Goal: Transaction & Acquisition: Purchase product/service

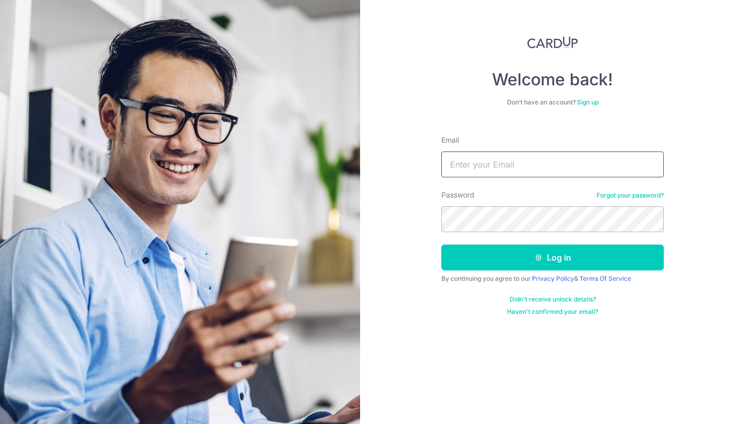
click at [465, 171] on input "Email" at bounding box center [553, 165] width 223 height 26
paste input "leon@boxgreen.co"
type input "leon@boxgreen.co"
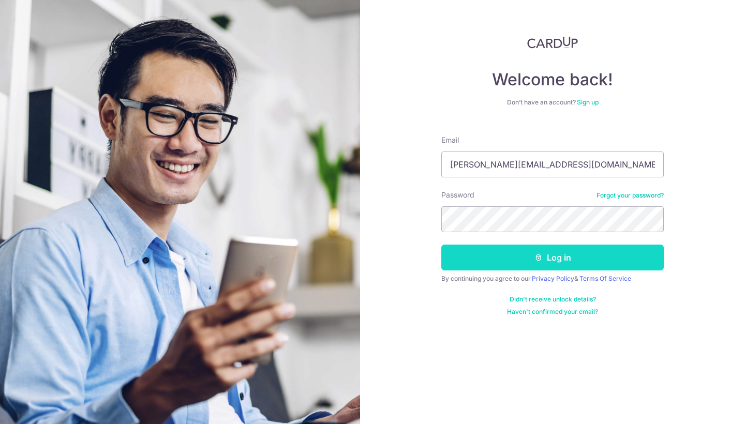
click at [539, 260] on icon "submit" at bounding box center [539, 258] width 8 height 8
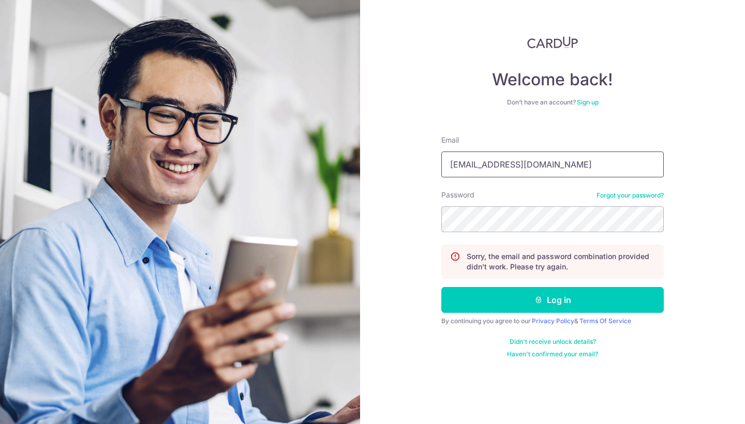
type input "[EMAIL_ADDRESS][DOMAIN_NAME]"
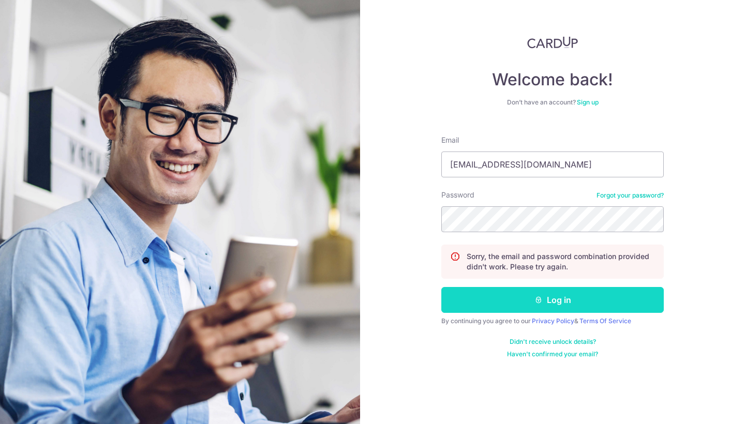
click at [488, 306] on button "Log in" at bounding box center [553, 300] width 223 height 26
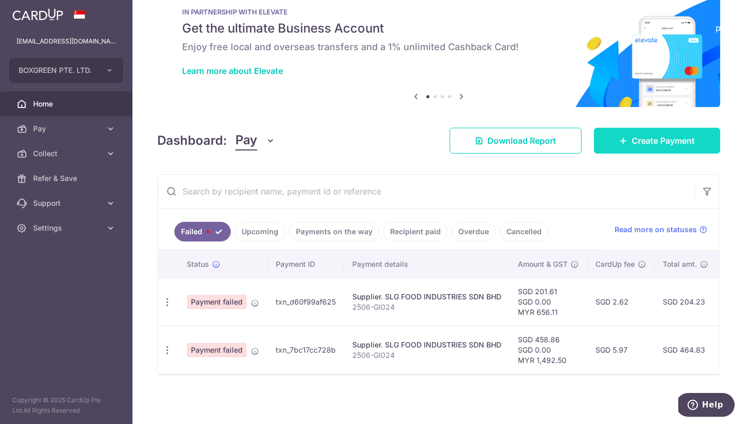
click at [636, 143] on span "Create Payment" at bounding box center [663, 141] width 63 height 12
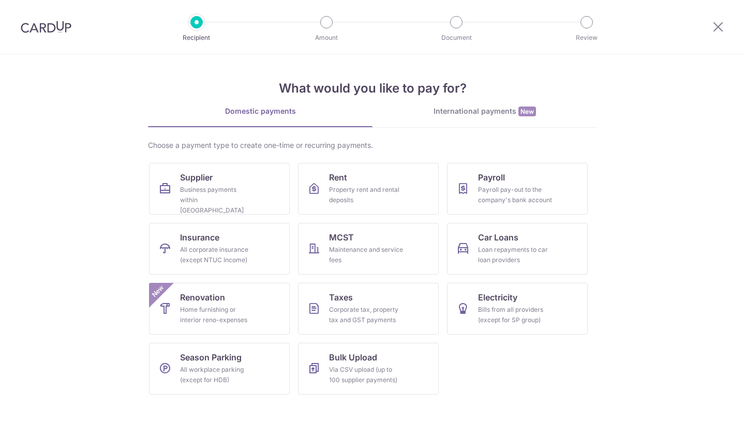
click at [490, 114] on div "International payments New" at bounding box center [485, 111] width 225 height 11
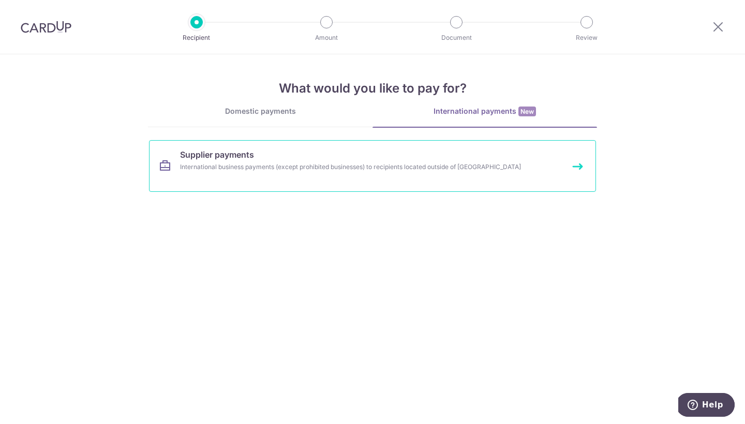
click at [459, 156] on link "Supplier payments International business payments (except prohibited businesses…" at bounding box center [372, 166] width 447 height 52
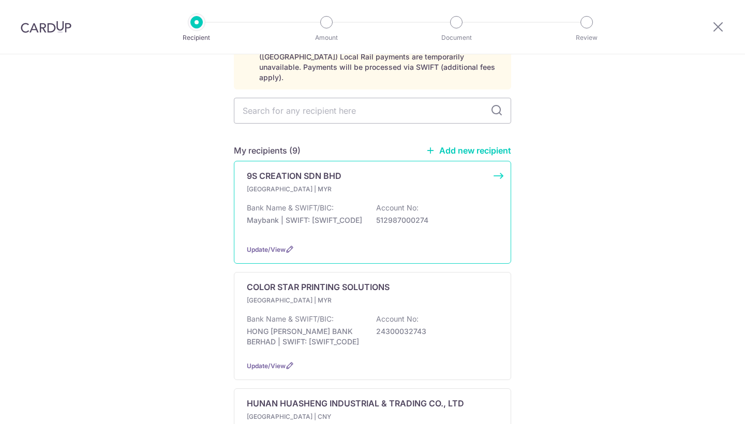
scroll to position [70, 0]
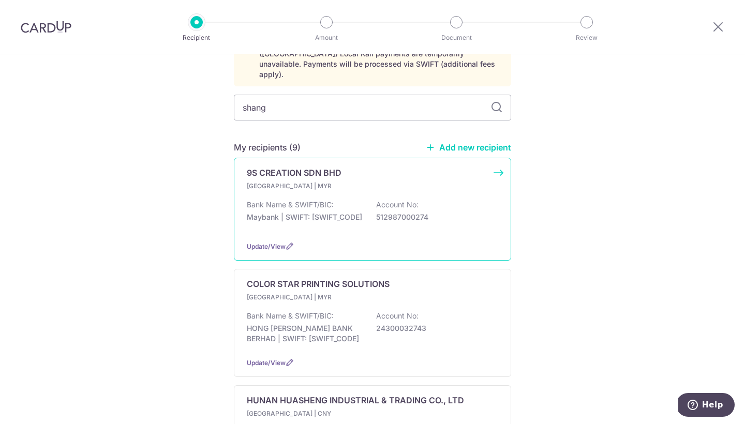
type input "shang"
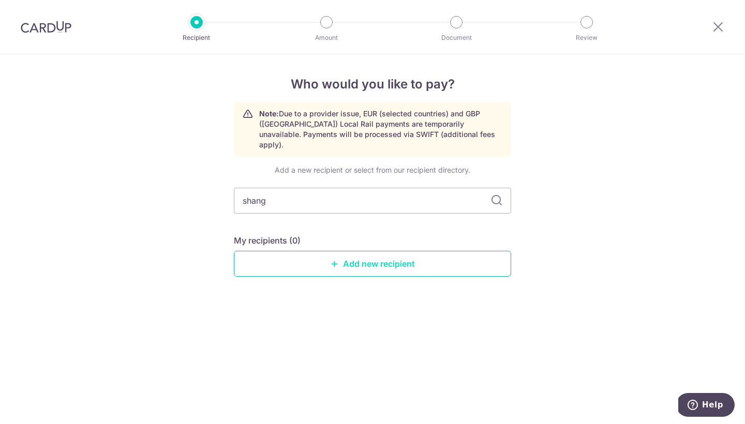
click at [370, 257] on link "Add new recipient" at bounding box center [372, 264] width 277 height 26
select select
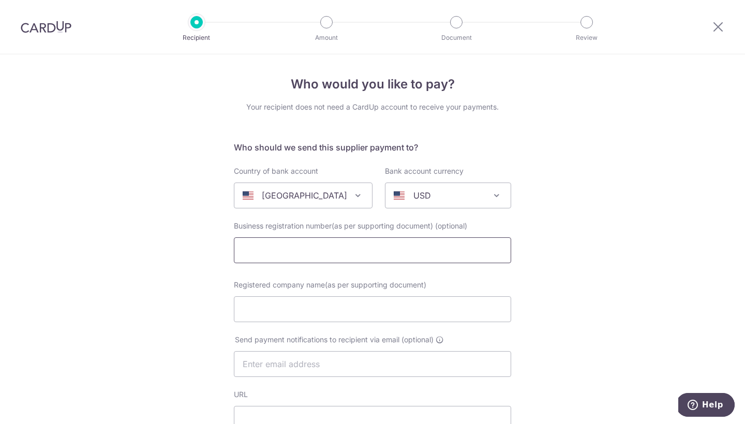
scroll to position [69, 0]
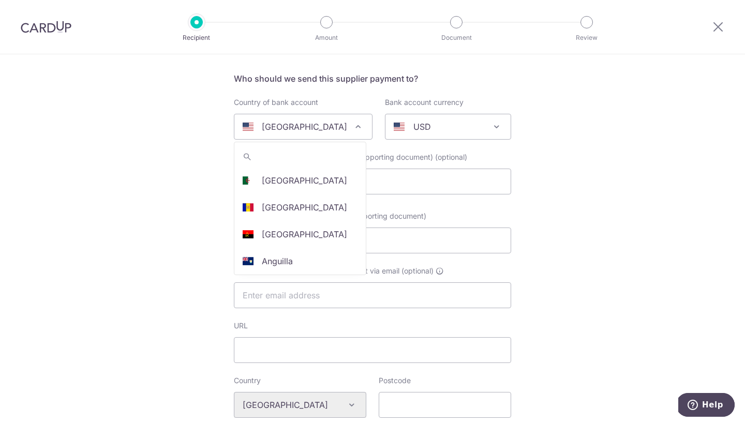
click at [352, 125] on span at bounding box center [358, 127] width 12 height 12
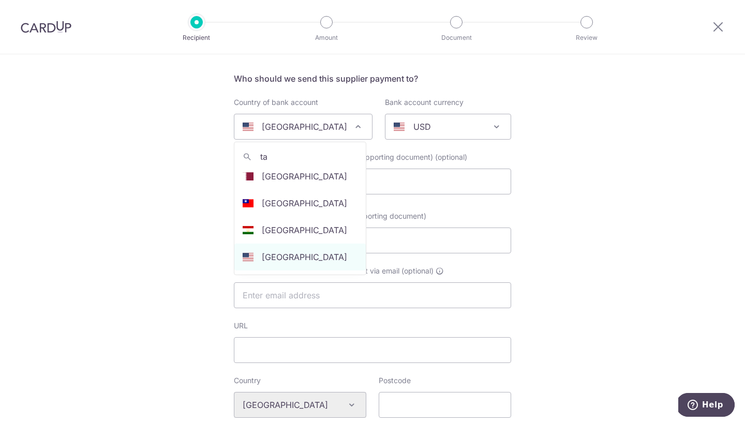
scroll to position [0, 0]
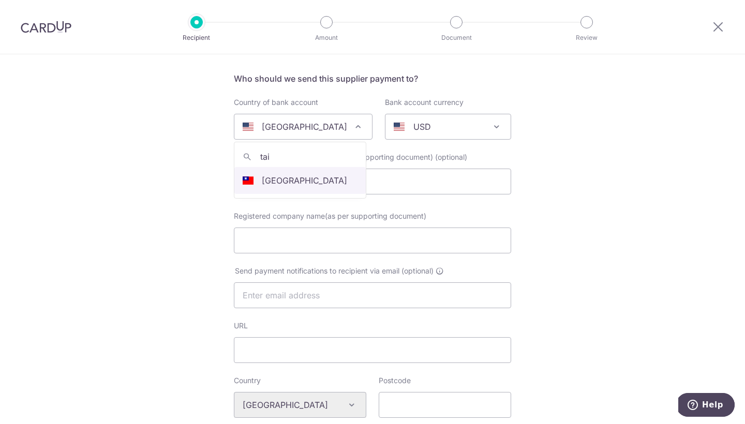
type input "taiw"
select select "228"
select select "Taiwan"
select select
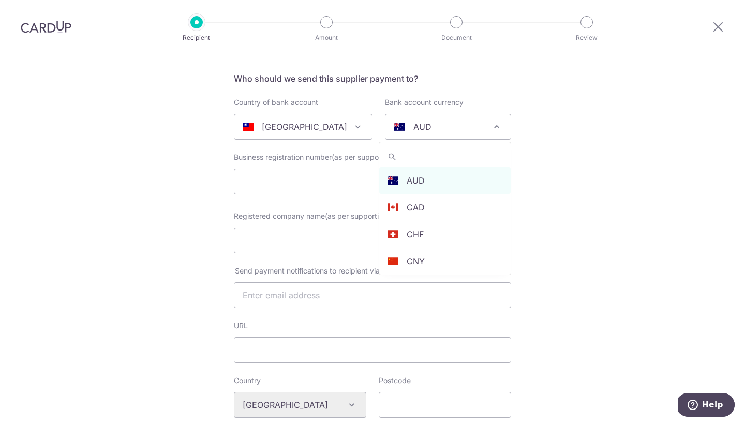
click at [439, 125] on div "AUD" at bounding box center [440, 127] width 92 height 12
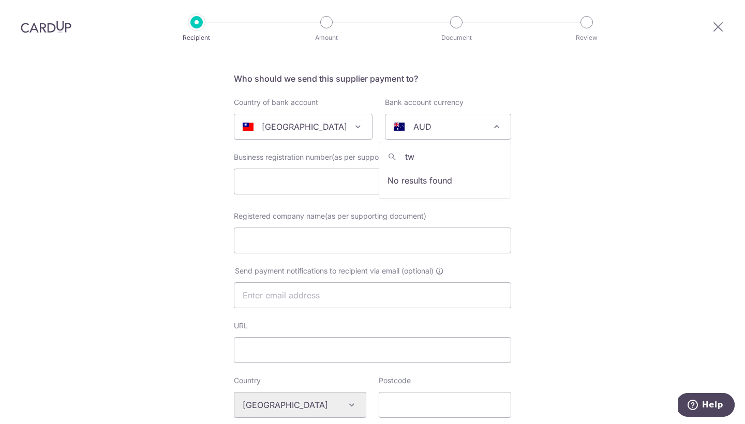
type input "t"
type input "n"
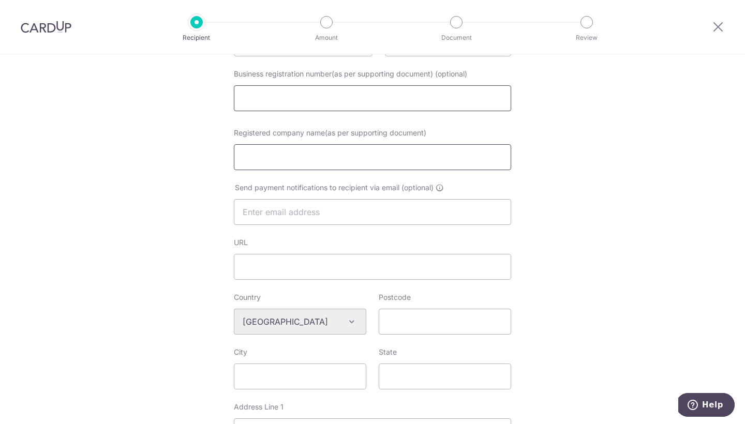
scroll to position [154, 0]
paste input "SHANG-FENG AGRO-PROCESSING PLANTS CO., LTD."
click at [356, 157] on input "SHANG-FENG AGRO-PROCESSING PLANTS CO., LTD." at bounding box center [372, 156] width 277 height 26
type input "SHANG-FENG AGRO-PROCESSING PLANTS CO., LTD."
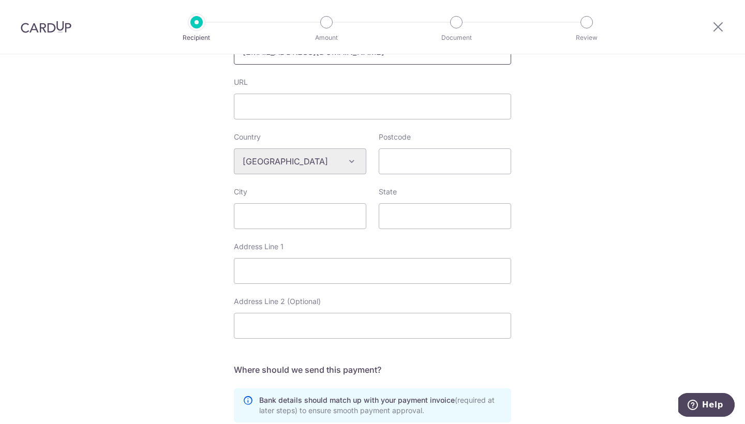
scroll to position [317, 0]
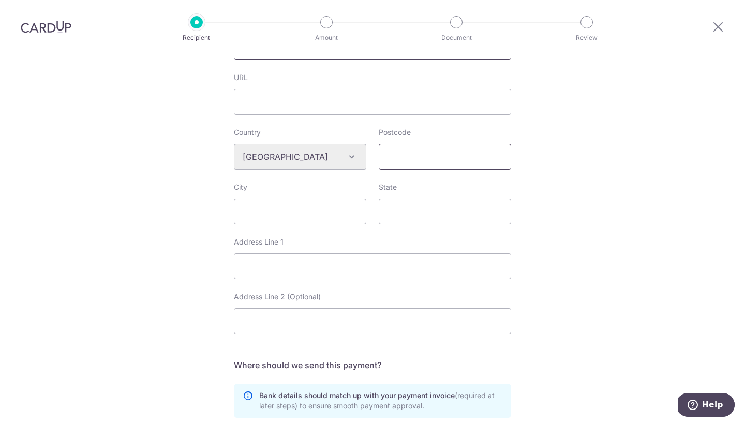
type input "woonchin@boxgreen.co"
paste input "NO.3, LN. 7, HUARI RD., DOUNAN TOWNSHIP, YUNLIN COUNTY 630, TAIWAN (R.O.C.)"
type input "NO.3, LN. 7, HUARI RD., DOUNAN TOWNSHIP, YUNLIN COUNTY 630, TAIWAN (R.O.C.)"
click at [428, 157] on input "Postcode" at bounding box center [445, 157] width 133 height 26
paste input "630"
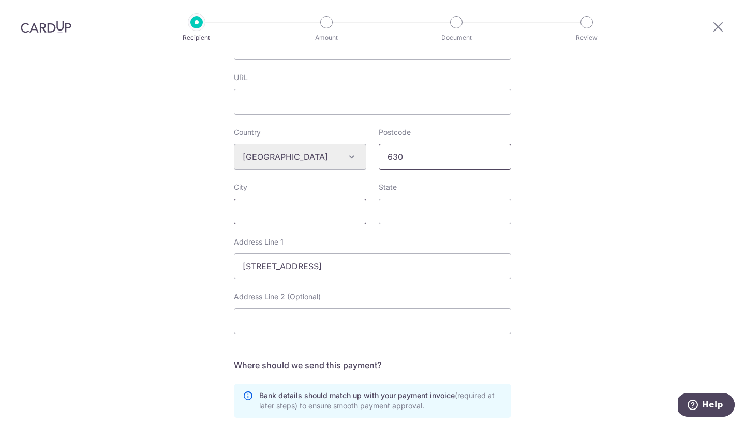
type input "630"
click at [313, 215] on input "City" at bounding box center [300, 212] width 133 height 26
paste input "Dounan Township"
type input "Dounan Township"
paste input "Yunlin County"
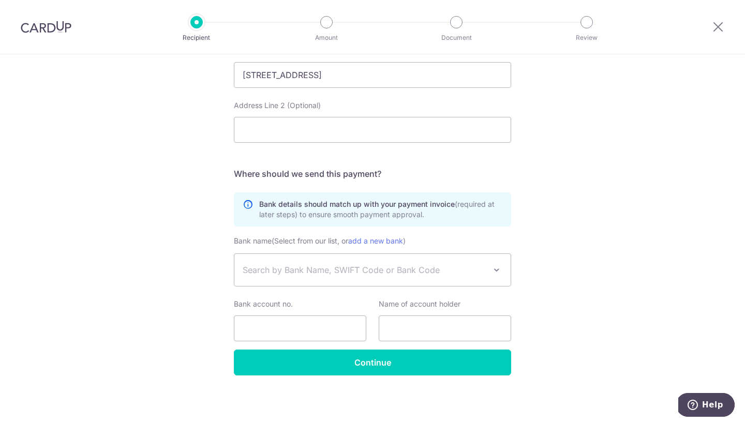
scroll to position [509, 0]
type input "Yunlin County"
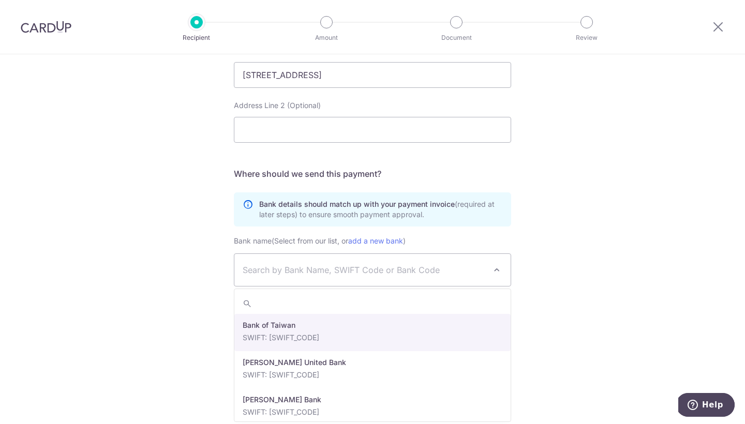
click at [369, 276] on span "Search by Bank Name, SWIFT Code or Bank Code" at bounding box center [372, 270] width 276 height 32
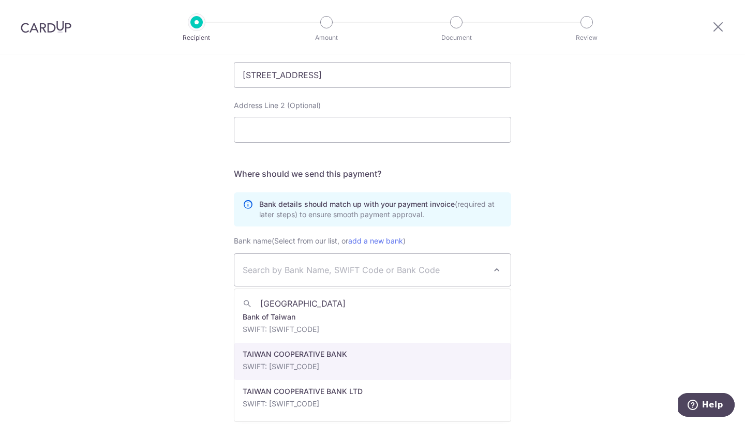
scroll to position [8, 0]
type input "taiwan"
select select "22949"
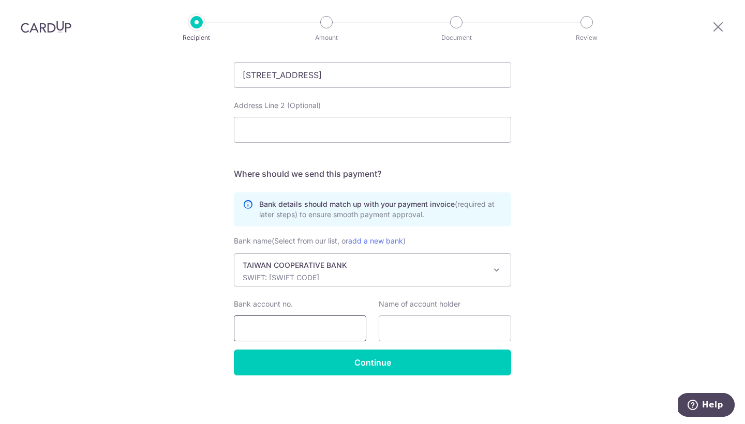
click at [286, 331] on input "Bank account no." at bounding box center [300, 329] width 133 height 26
type input "1151898000011"
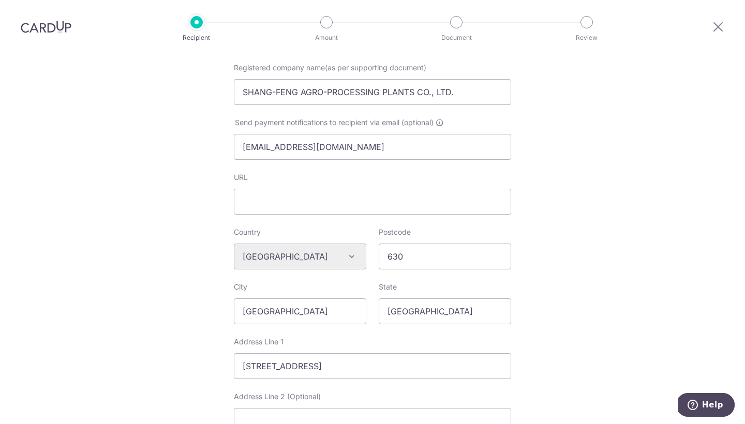
scroll to position [170, 0]
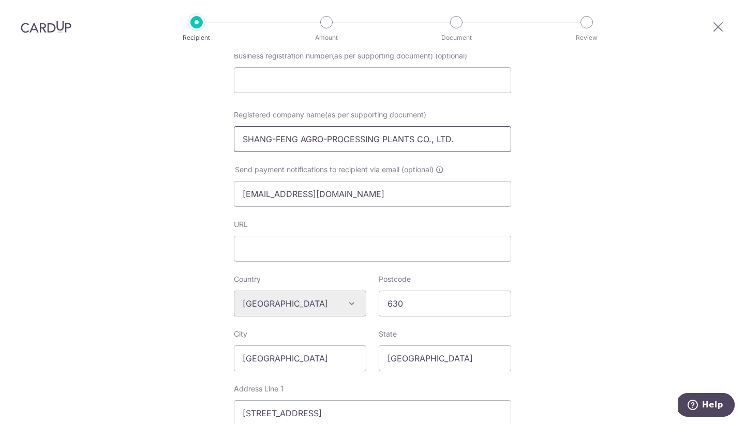
drag, startPoint x: 243, startPoint y: 139, endPoint x: 454, endPoint y: 143, distance: 210.7
click at [454, 143] on input "SHANG-FENG AGRO-PROCESSING PLANTS CO., LTD." at bounding box center [372, 139] width 277 height 26
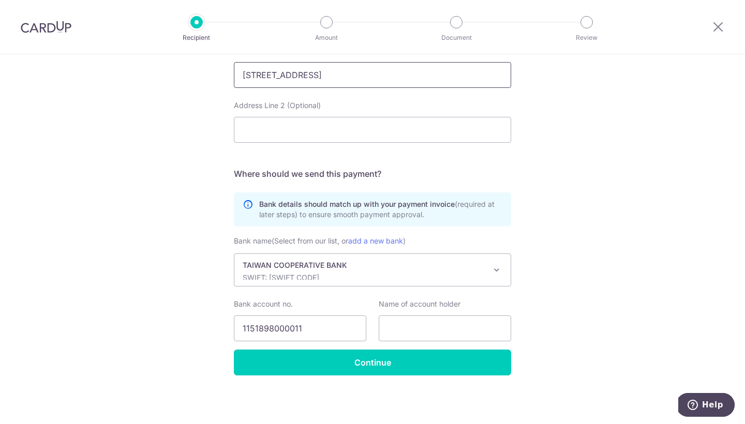
scroll to position [509, 0]
click at [405, 331] on input "text" at bounding box center [445, 329] width 133 height 26
paste input "SHANG-FENG AGRO-PROCESSING PLANTS CO., LTD."
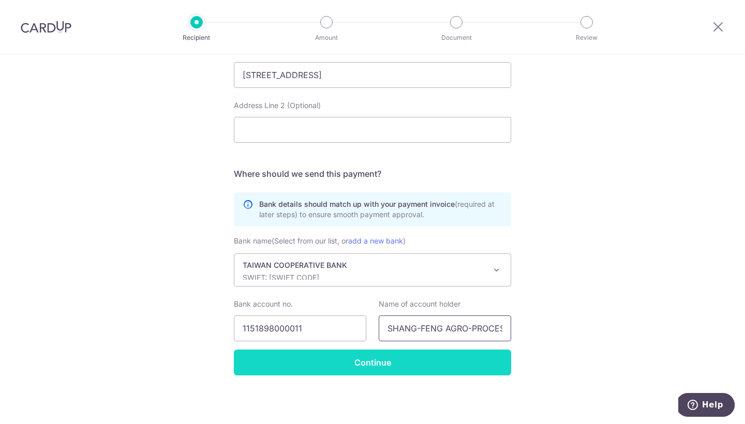
type input "SHANG-FENG AGRO-PROCESSING PLANTS CO., LTD."
click at [386, 360] on input "Continue" at bounding box center [372, 363] width 277 height 26
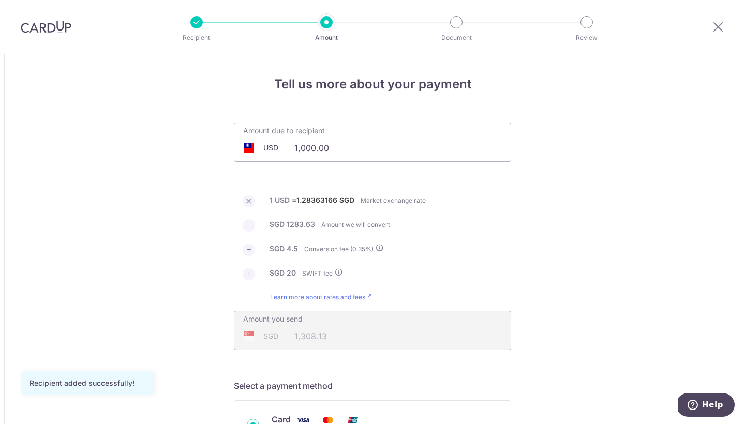
click at [329, 150] on input "1,000.00" at bounding box center [314, 148] width 160 height 24
type input "1,875.00"
type input "2,435.24"
click at [405, 271] on li "SGD 20.00 SWIFT fee" at bounding box center [372, 280] width 277 height 24
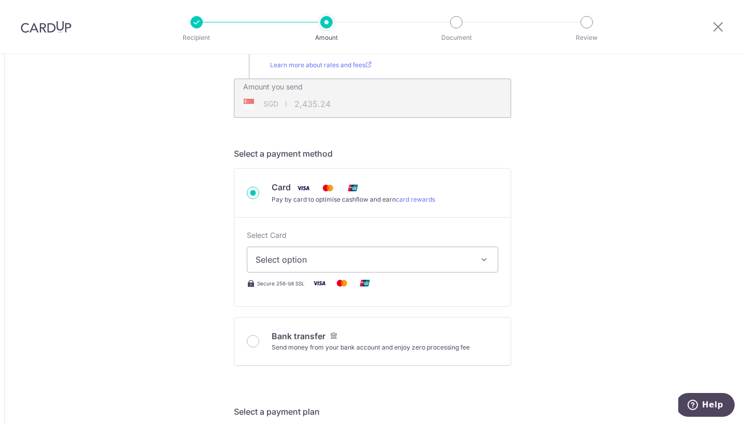
scroll to position [257, 0]
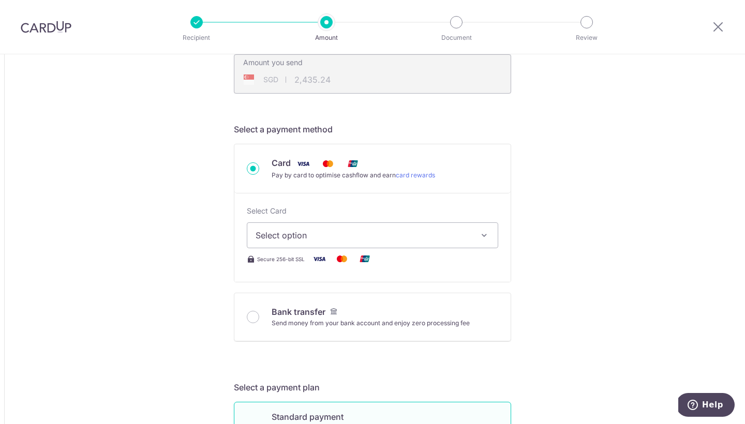
click at [443, 241] on span "Select option" at bounding box center [363, 235] width 215 height 12
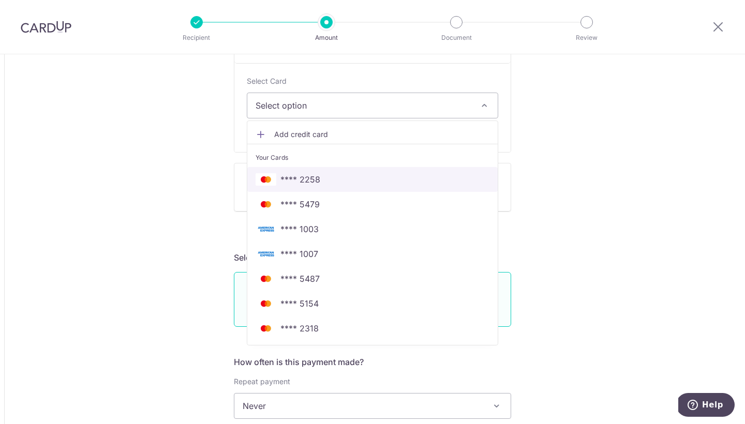
scroll to position [399, 0]
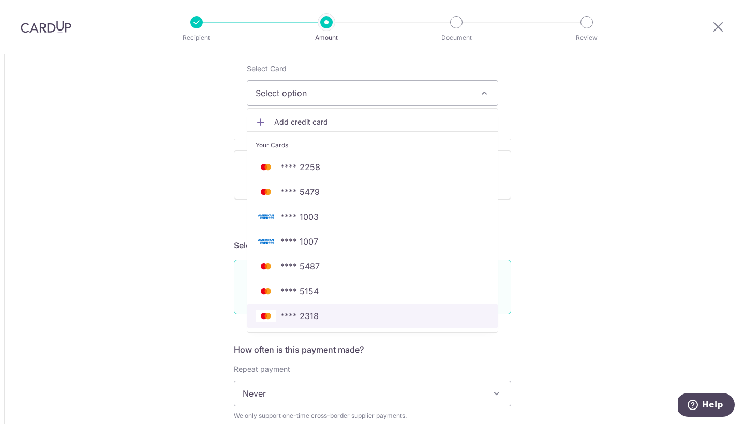
click at [347, 319] on span "**** 2318" at bounding box center [373, 316] width 234 height 12
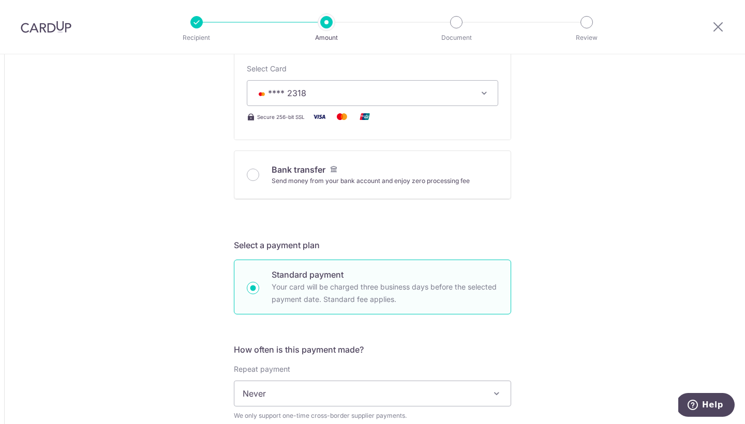
type input "1,875.00"
type input "2,435.30"
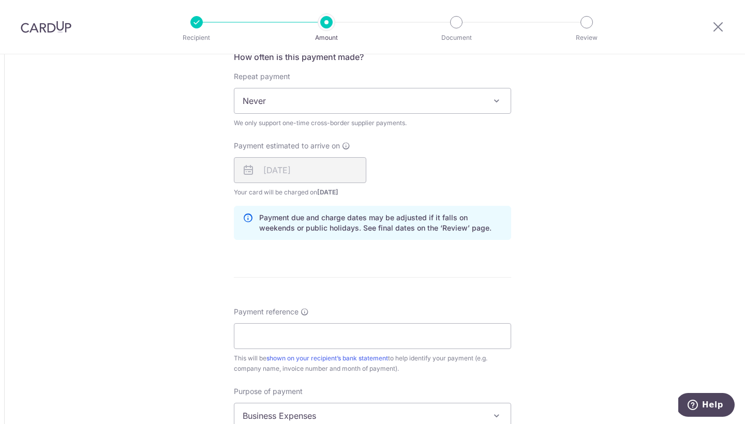
scroll to position [792, 0]
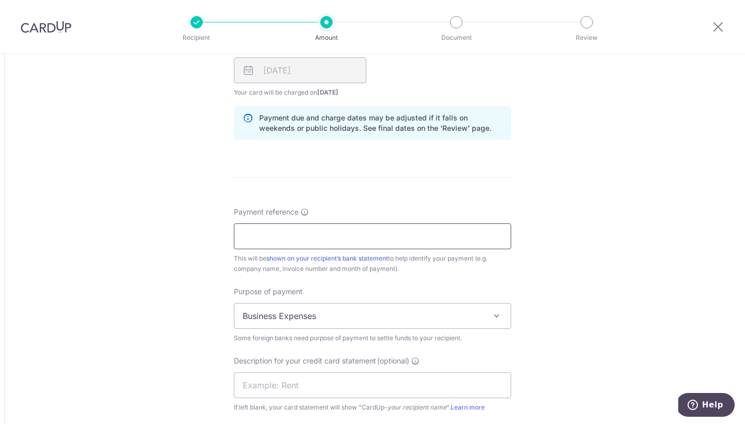
click at [353, 239] on input "Payment reference" at bounding box center [372, 237] width 277 height 26
paste input "114022400001"
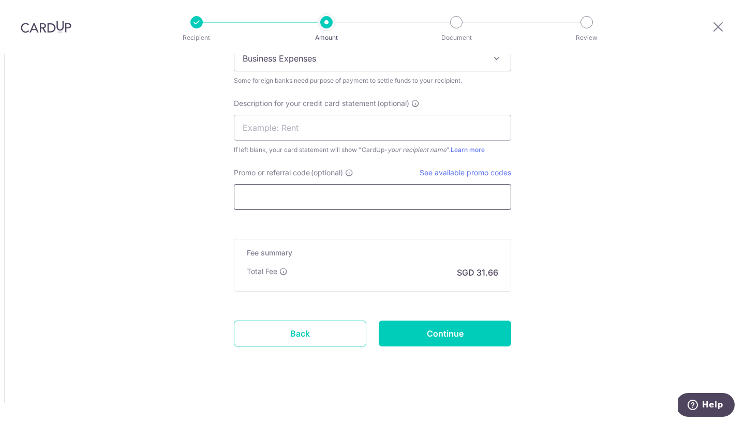
scroll to position [1050, 0]
type input "Invoice 114022400001"
click at [419, 337] on input "Continue" at bounding box center [445, 334] width 133 height 26
type input "Create Schedule"
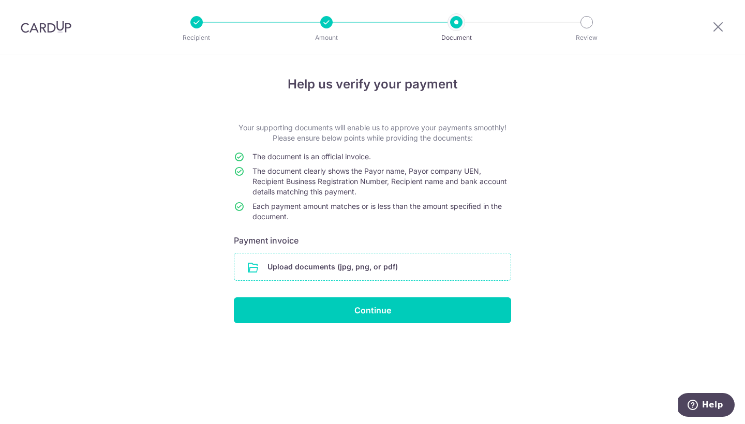
click at [311, 264] on input "file" at bounding box center [372, 267] width 276 height 27
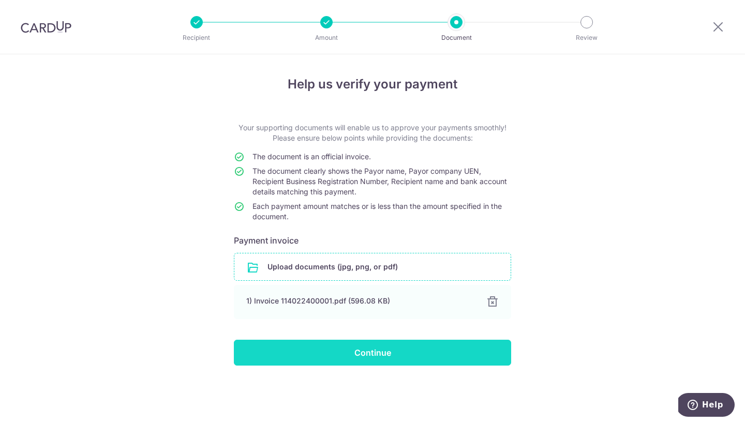
click at [376, 354] on input "Continue" at bounding box center [372, 353] width 277 height 26
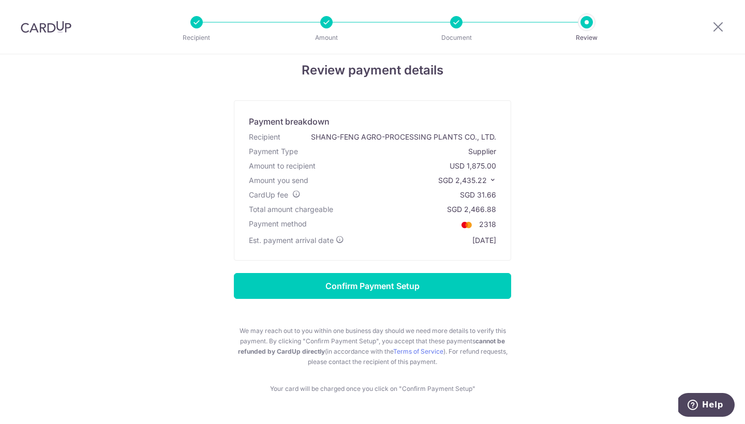
scroll to position [12, 0]
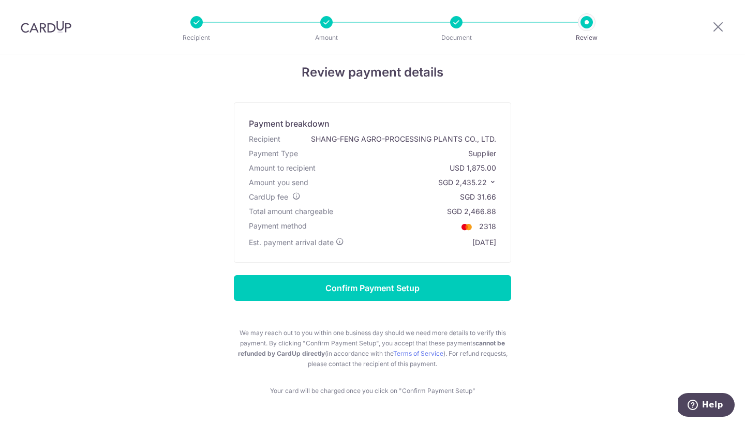
click at [456, 23] on div at bounding box center [456, 22] width 12 height 12
click at [720, 24] on icon at bounding box center [718, 26] width 12 height 13
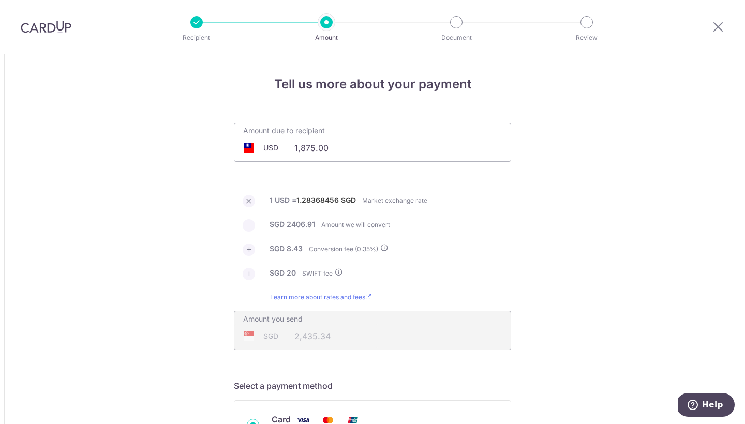
drag, startPoint x: 330, startPoint y: 148, endPoint x: 286, endPoint y: 148, distance: 44.5
click at [286, 148] on div "USD 1,875.00 1875" at bounding box center [314, 148] width 160 height 24
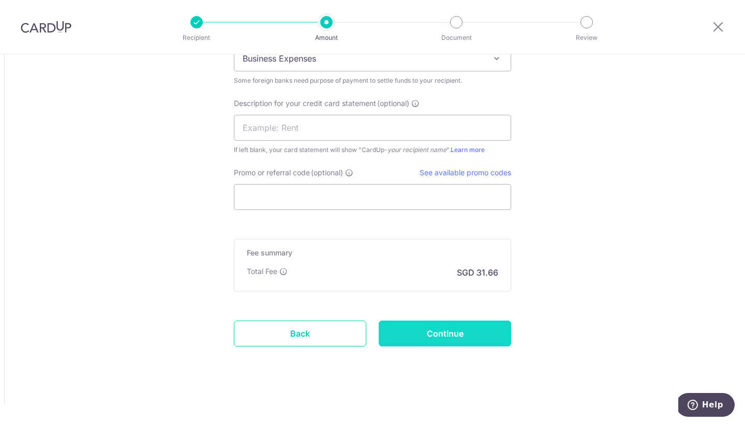
scroll to position [1050, 0]
click at [440, 333] on input "Continue" at bounding box center [445, 334] width 133 height 26
type input "1,987.00"
type input "2,579.71"
type input "Update Schedule"
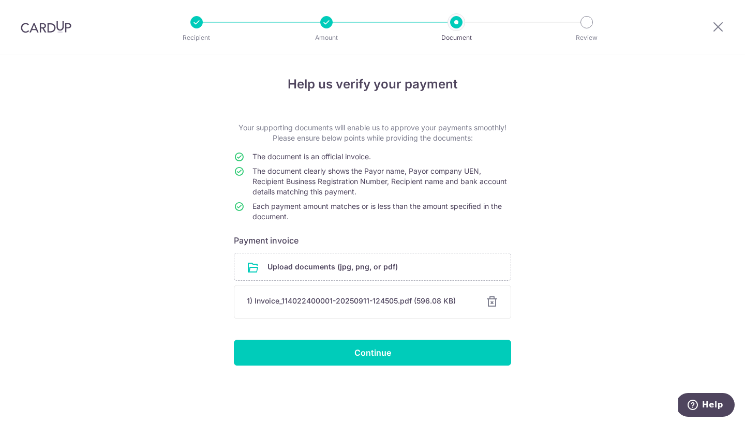
click at [494, 296] on div "1) Invoice_114022400001-20250911-124505.pdf (596.08 KB) Cancel Done Download" at bounding box center [372, 302] width 277 height 34
click at [492, 300] on div at bounding box center [492, 302] width 12 height 12
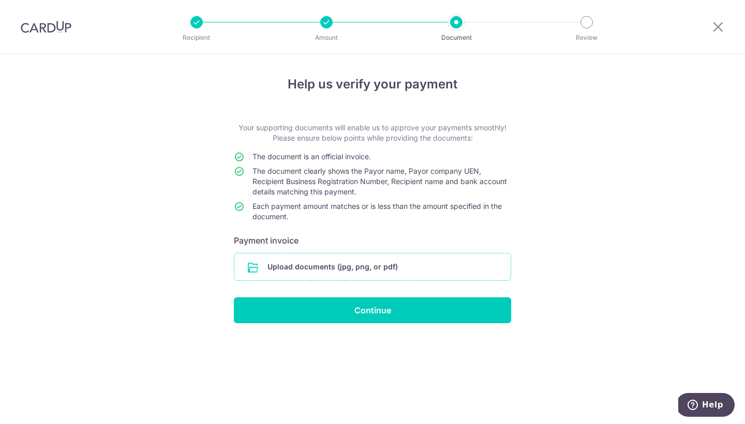
click at [321, 271] on input "file" at bounding box center [372, 267] width 276 height 27
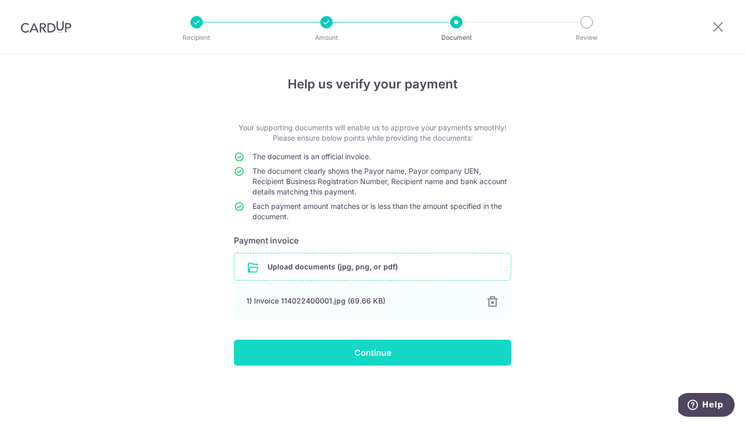
click at [377, 351] on input "Continue" at bounding box center [372, 353] width 277 height 26
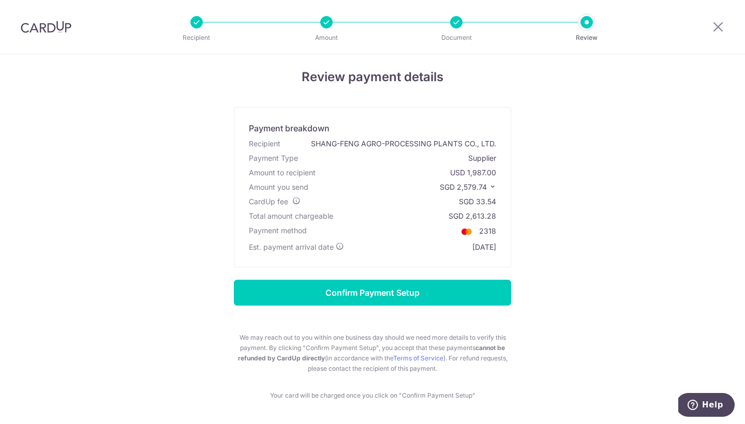
scroll to position [14, 0]
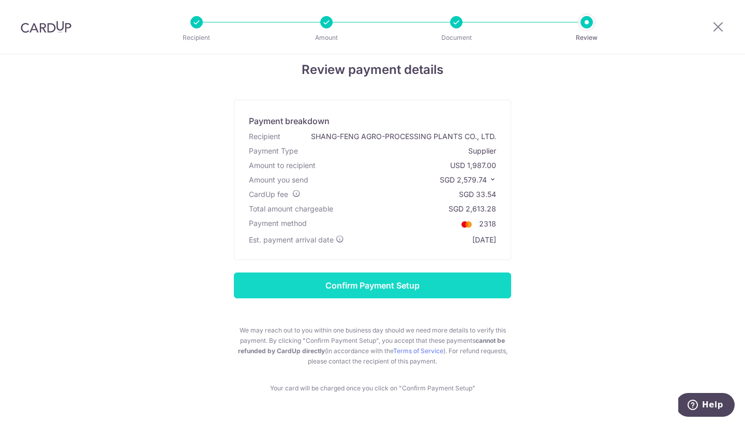
click at [370, 284] on input "Confirm Payment Setup" at bounding box center [372, 286] width 277 height 26
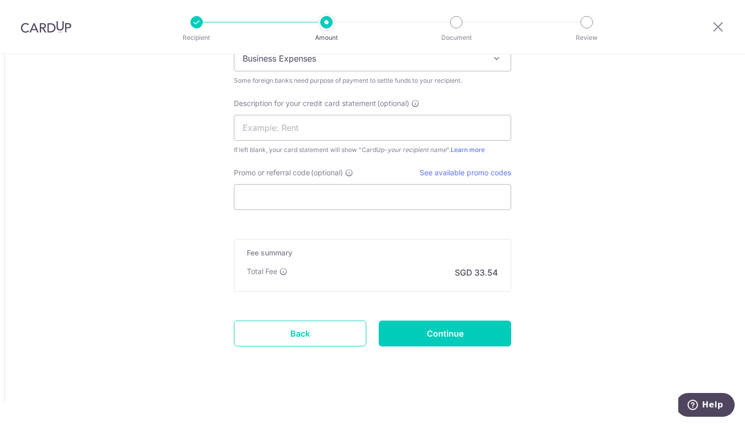
scroll to position [1092, 0]
click at [446, 330] on input "Continue" at bounding box center [445, 334] width 133 height 26
type input "Update Schedule"
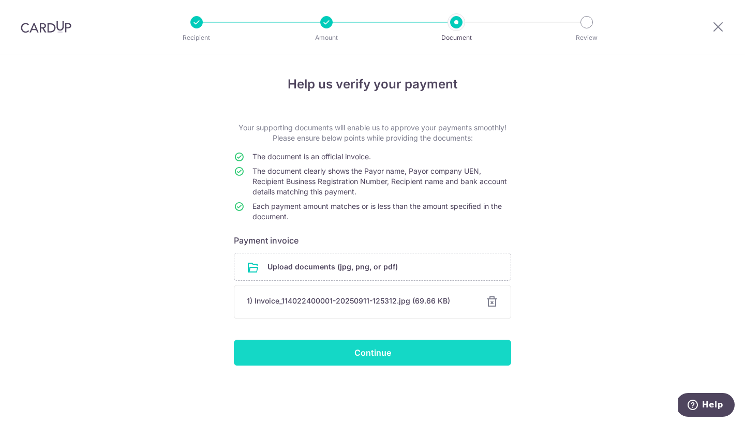
click at [364, 340] on input "Continue" at bounding box center [372, 353] width 277 height 26
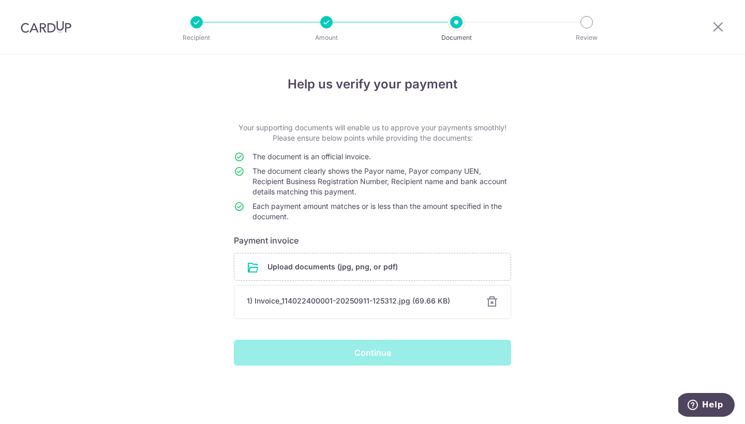
click at [320, 354] on div "Continue" at bounding box center [373, 353] width 290 height 26
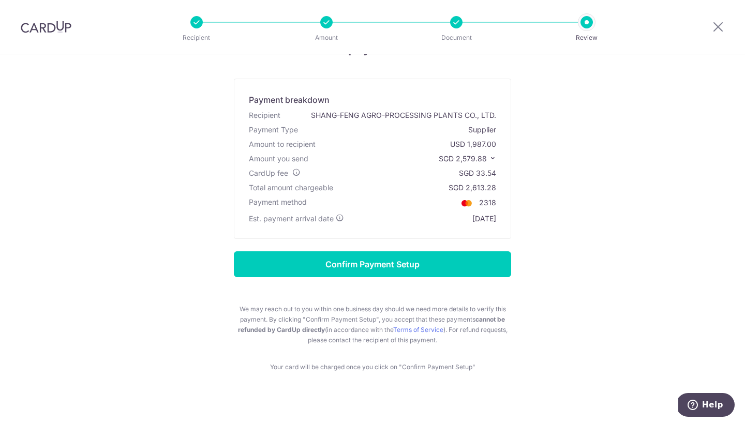
scroll to position [20, 0]
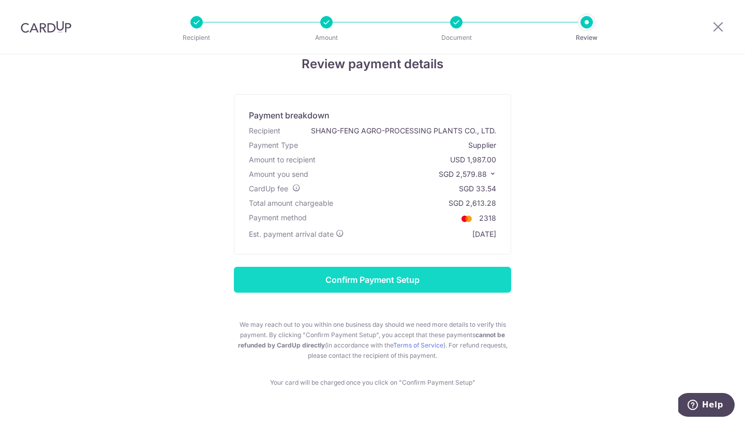
click at [358, 283] on input "Confirm Payment Setup" at bounding box center [372, 280] width 277 height 26
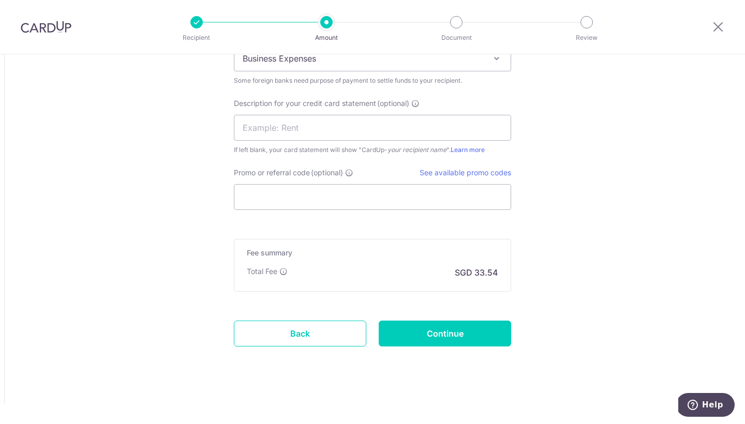
scroll to position [1092, 0]
click at [400, 327] on input "Continue" at bounding box center [445, 334] width 133 height 26
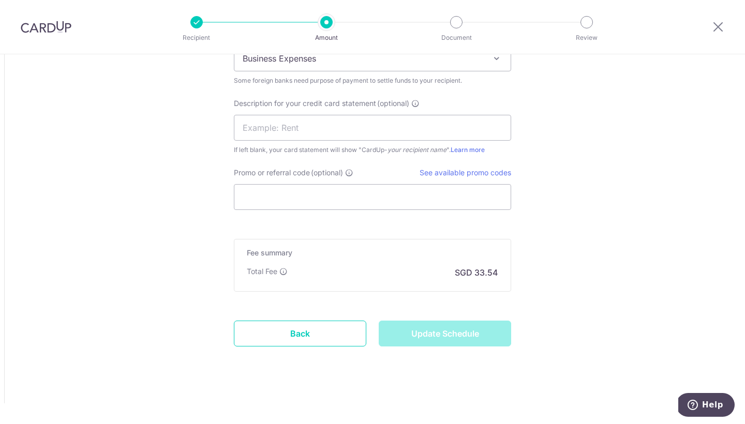
type input "Update Schedule"
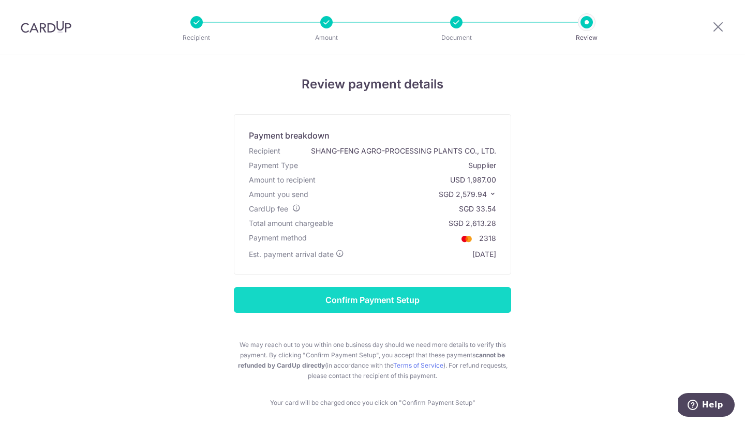
click at [384, 295] on input "Confirm Payment Setup" at bounding box center [372, 300] width 277 height 26
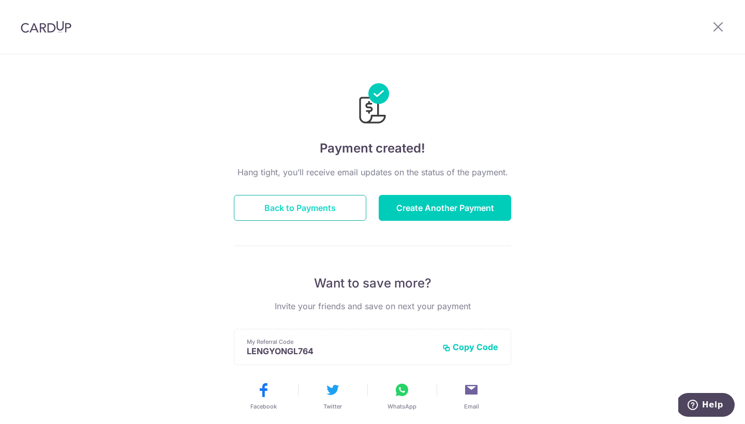
click at [329, 207] on button "Back to Payments" at bounding box center [300, 208] width 133 height 26
